Goal: Check status: Check status

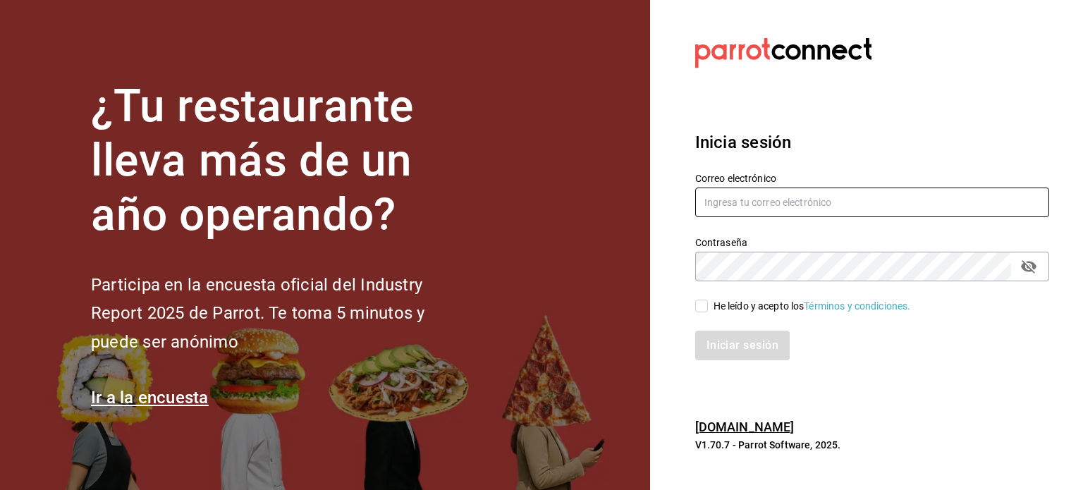
type input "rickybobbysco@gmail.com"
click at [702, 308] on input "He leído y acepto los Términos y condiciones." at bounding box center [701, 306] width 13 height 13
checkbox input "true"
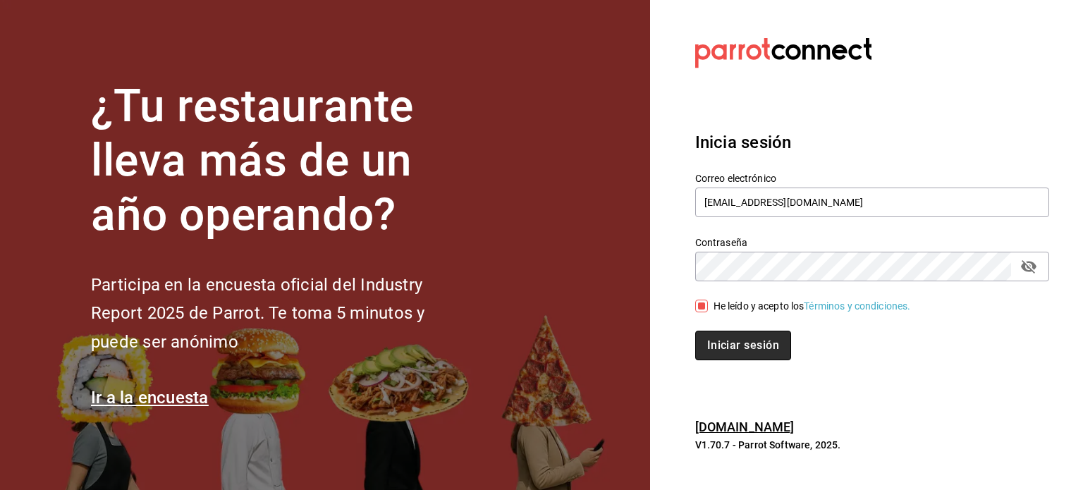
click at [742, 350] on button "Iniciar sesión" at bounding box center [743, 346] width 96 height 30
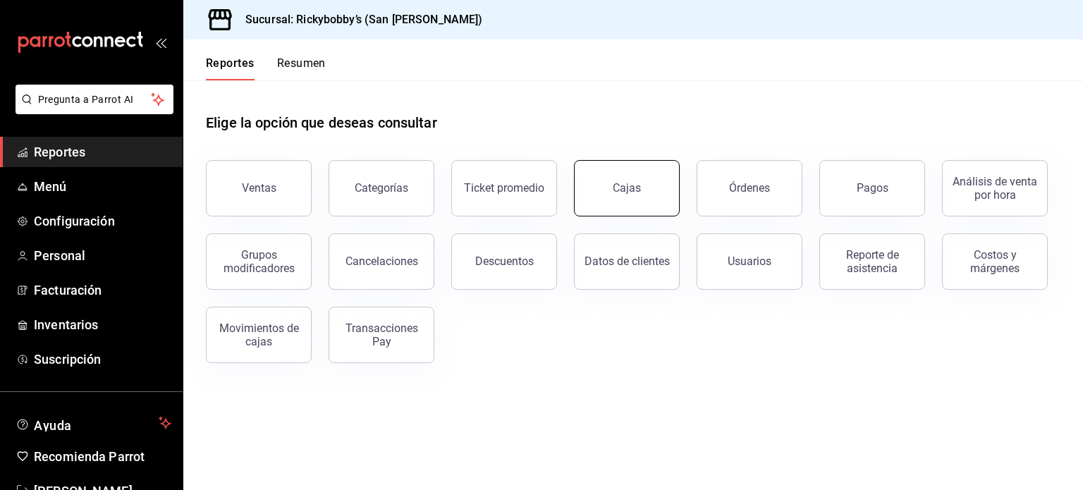
click at [630, 181] on div "Cajas" at bounding box center [627, 188] width 29 height 17
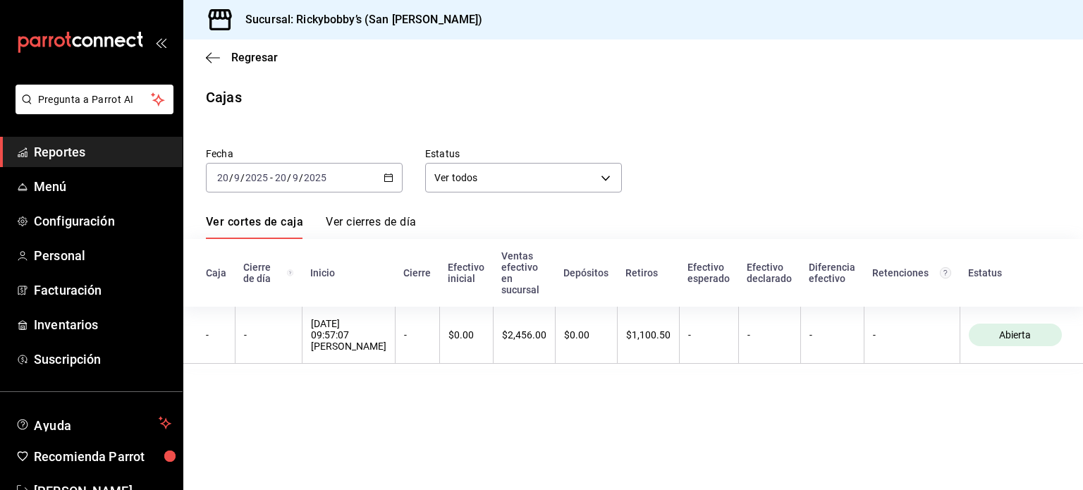
click at [389, 179] on icon "button" at bounding box center [389, 178] width 10 height 10
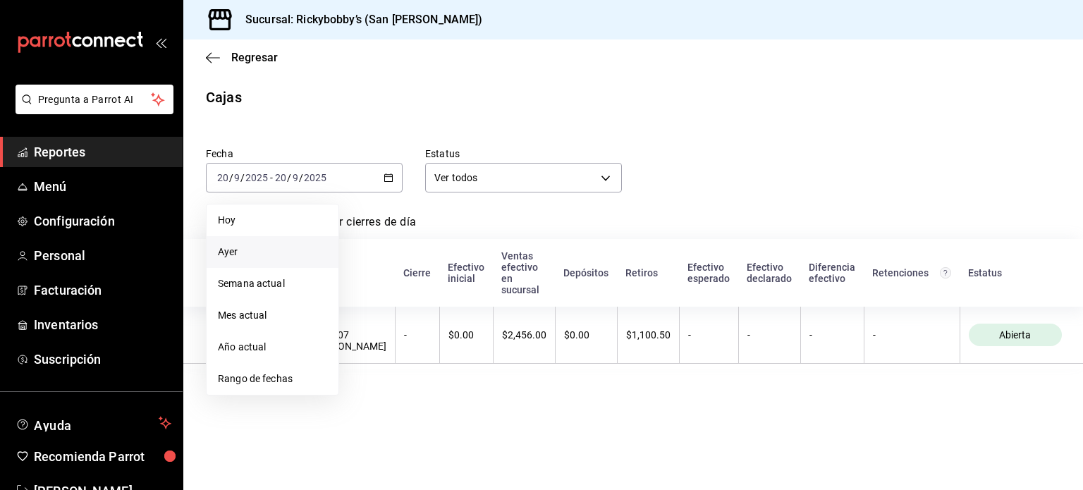
click at [228, 248] on span "Ayer" at bounding box center [272, 252] width 109 height 15
